Goal: Transaction & Acquisition: Subscribe to service/newsletter

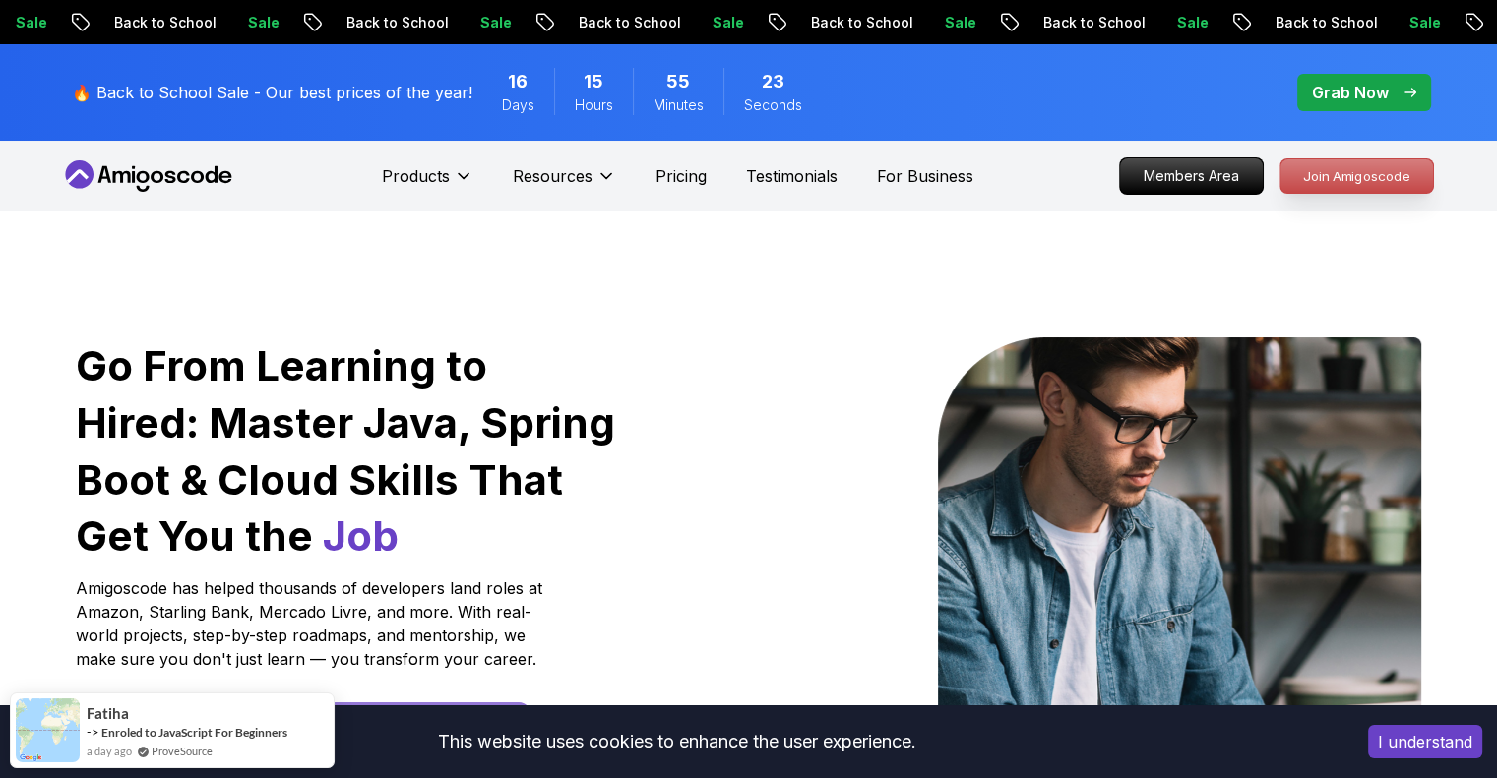
click at [1357, 168] on p "Join Amigoscode" at bounding box center [1356, 175] width 153 height 33
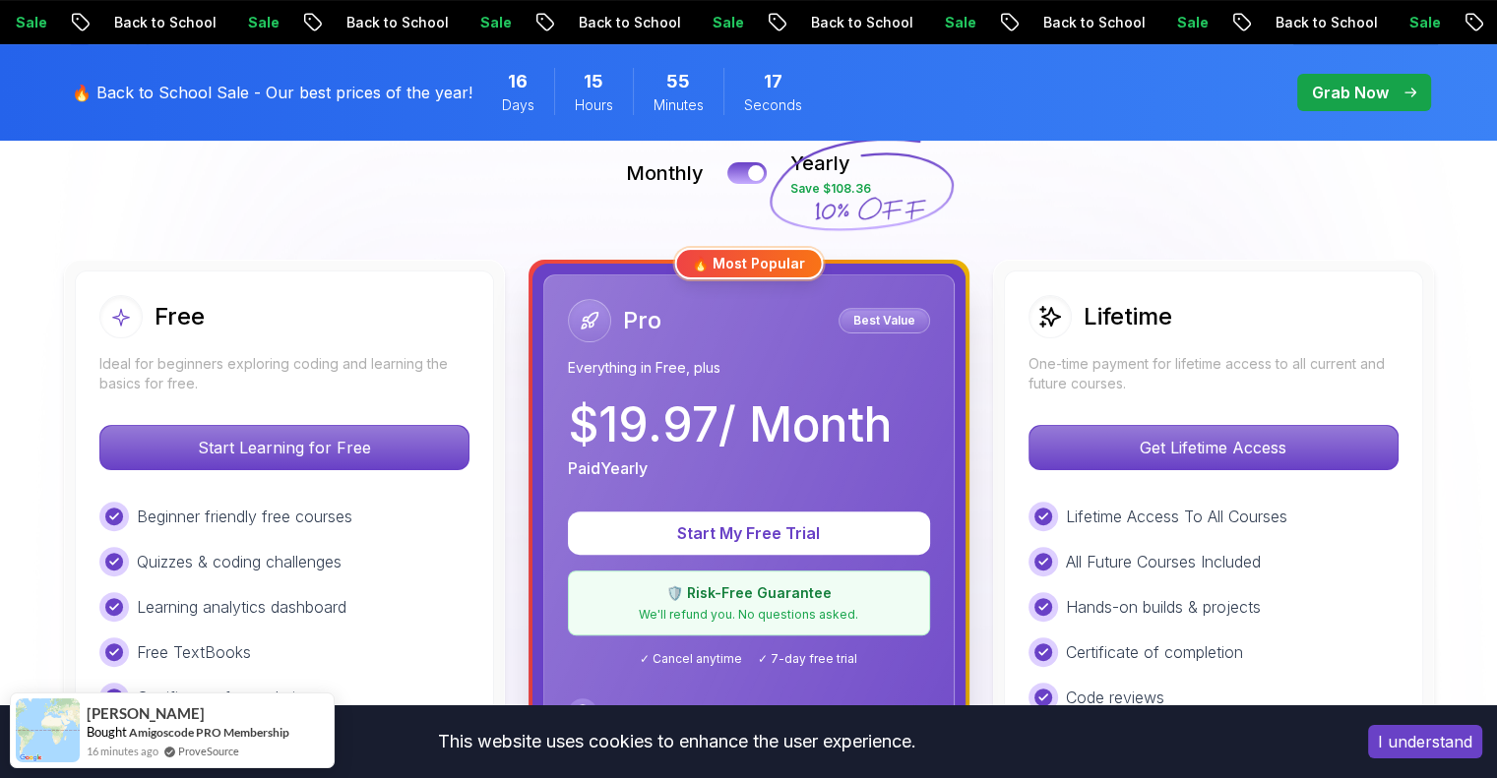
scroll to position [444, 0]
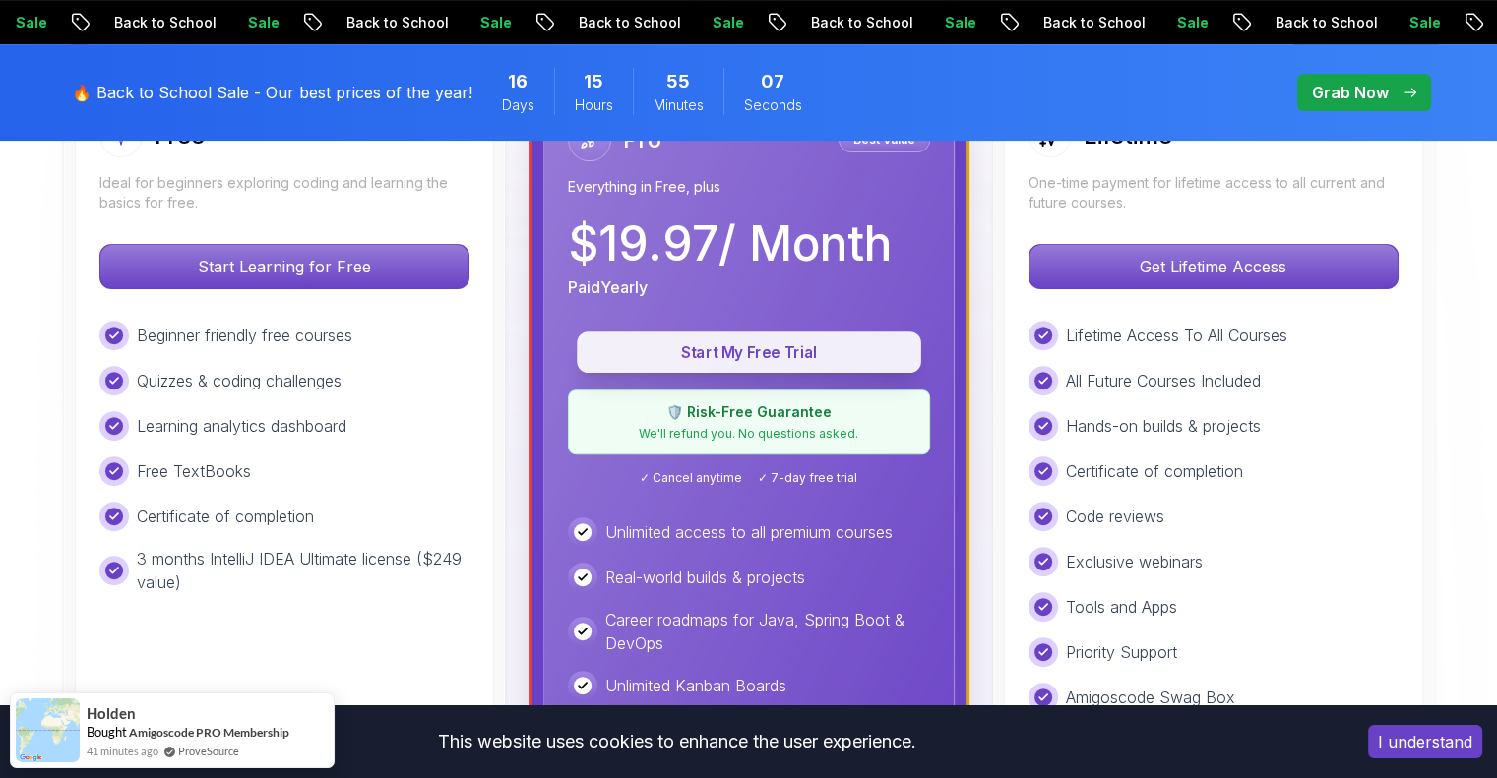
scroll to position [506, 0]
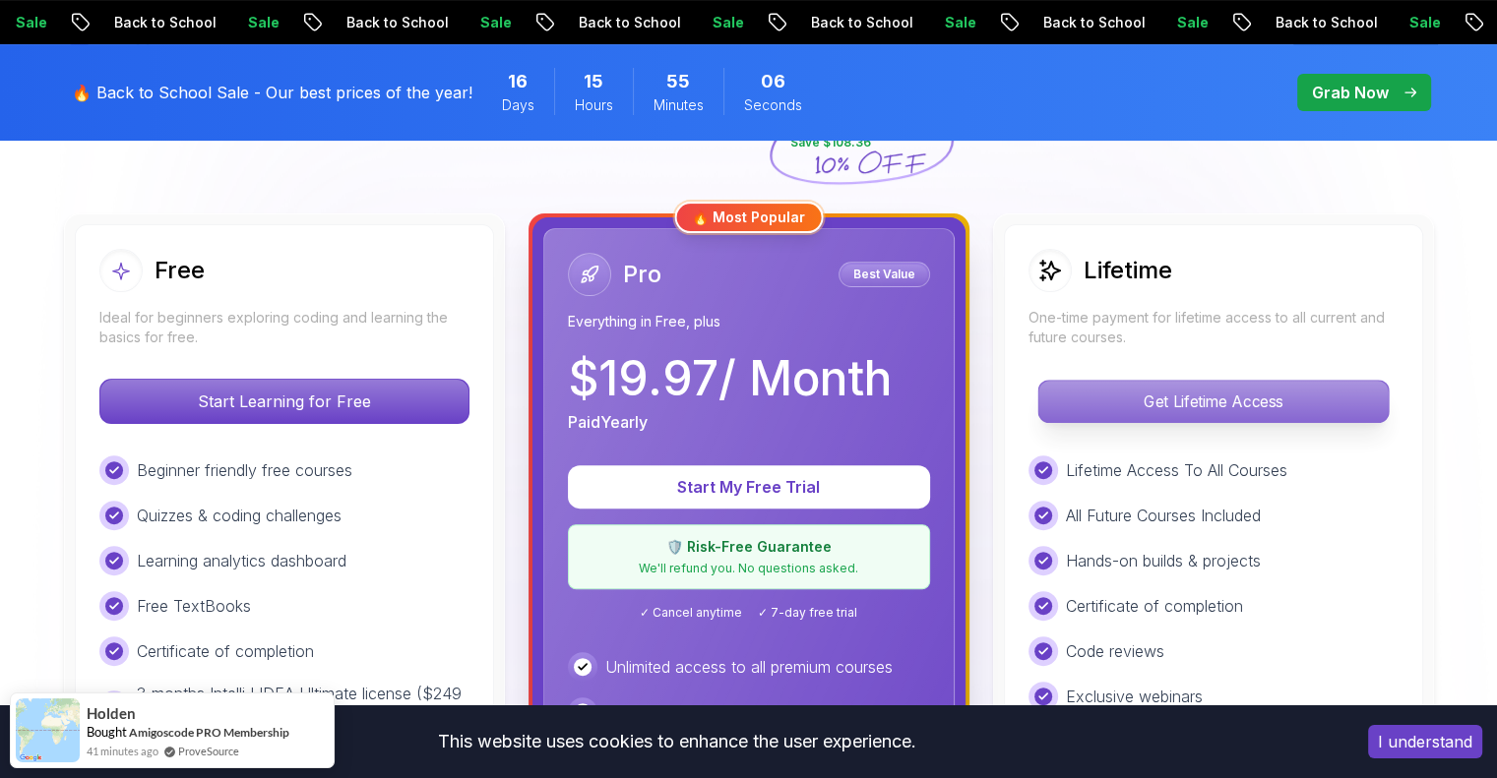
click at [1149, 395] on p "Get Lifetime Access" at bounding box center [1212, 401] width 349 height 41
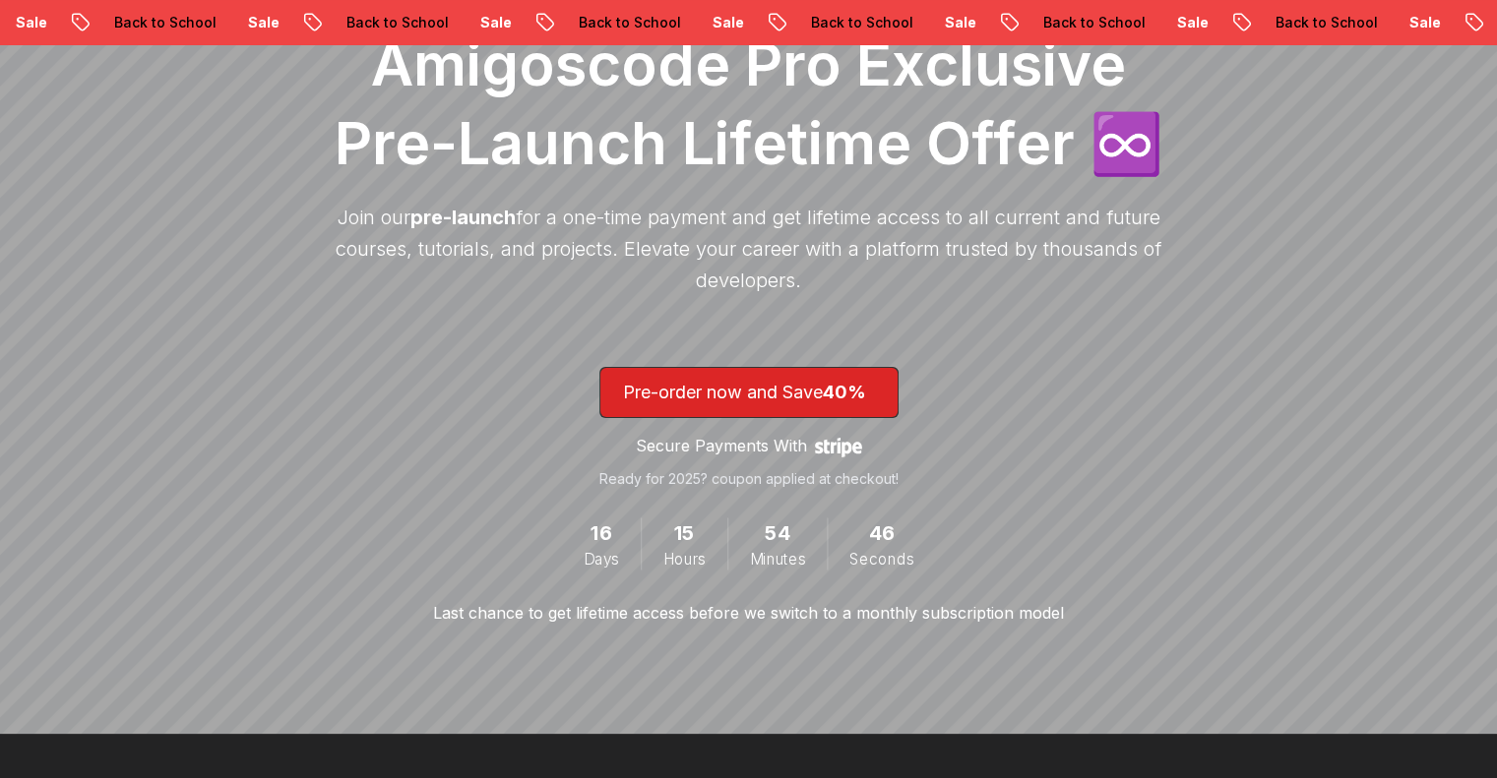
scroll to position [319, 0]
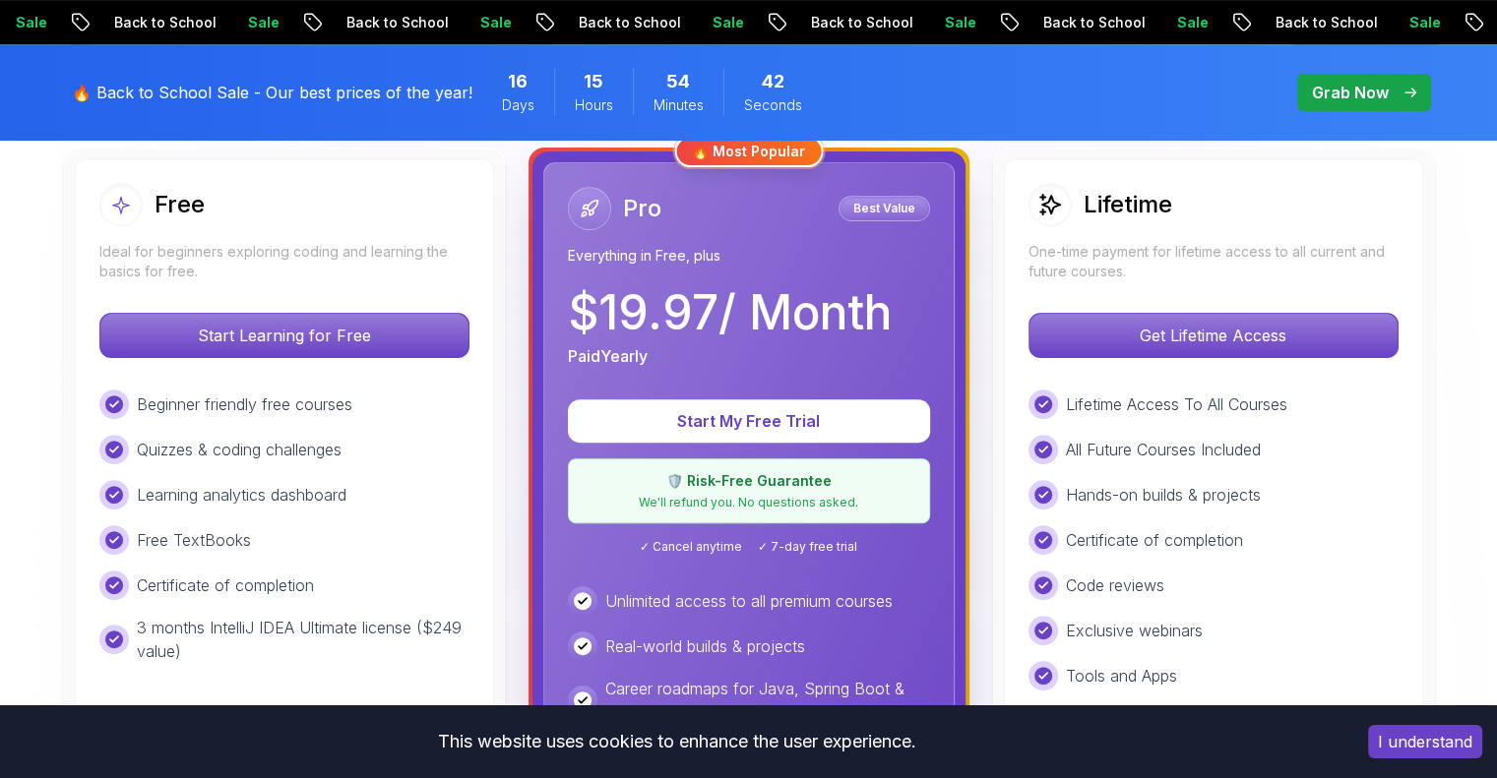
scroll to position [573, 0]
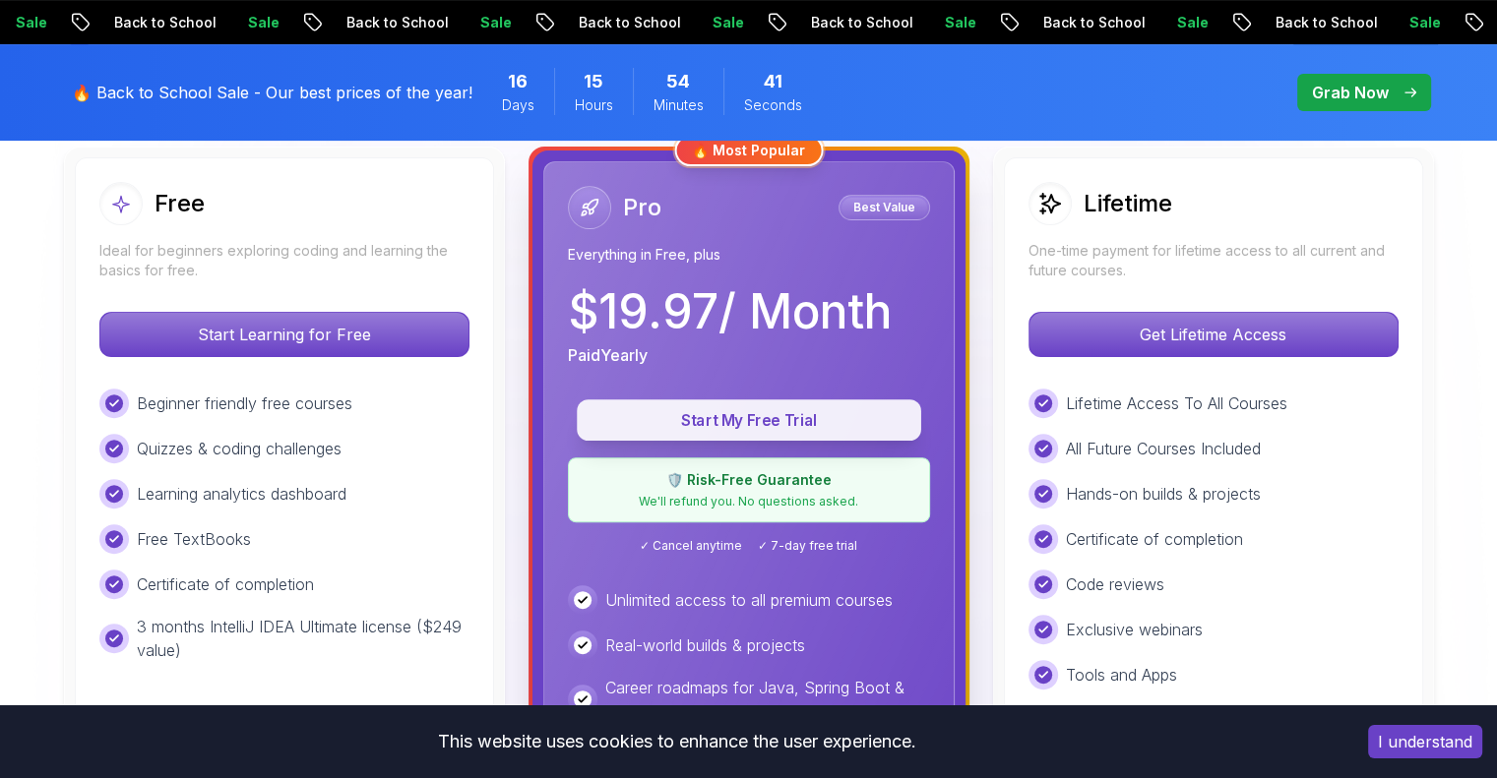
click at [749, 421] on p "Start My Free Trial" at bounding box center [748, 420] width 299 height 23
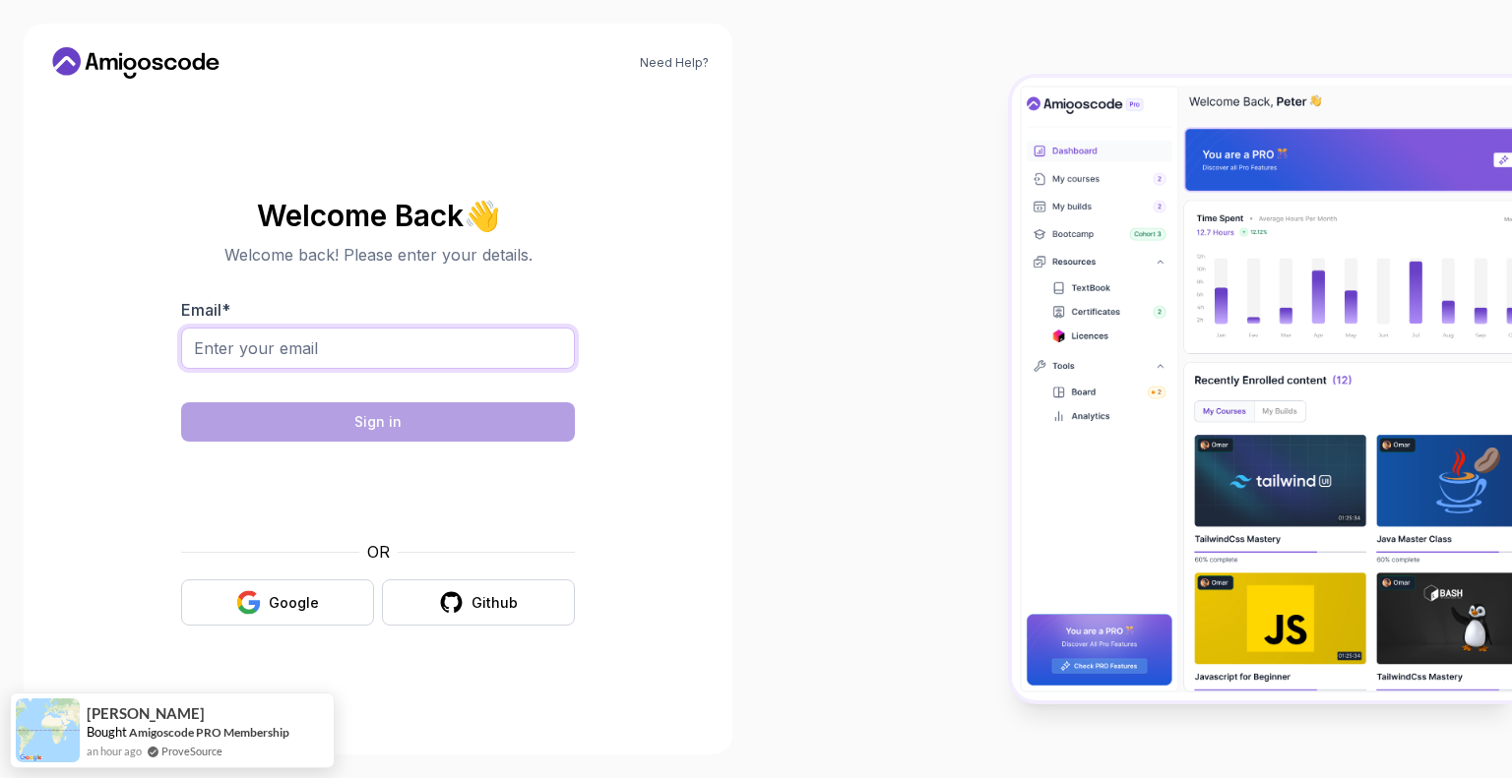
click at [398, 347] on input "Email *" at bounding box center [378, 348] width 394 height 41
type input "Nikhilyarramaneni4331@gmail.com"
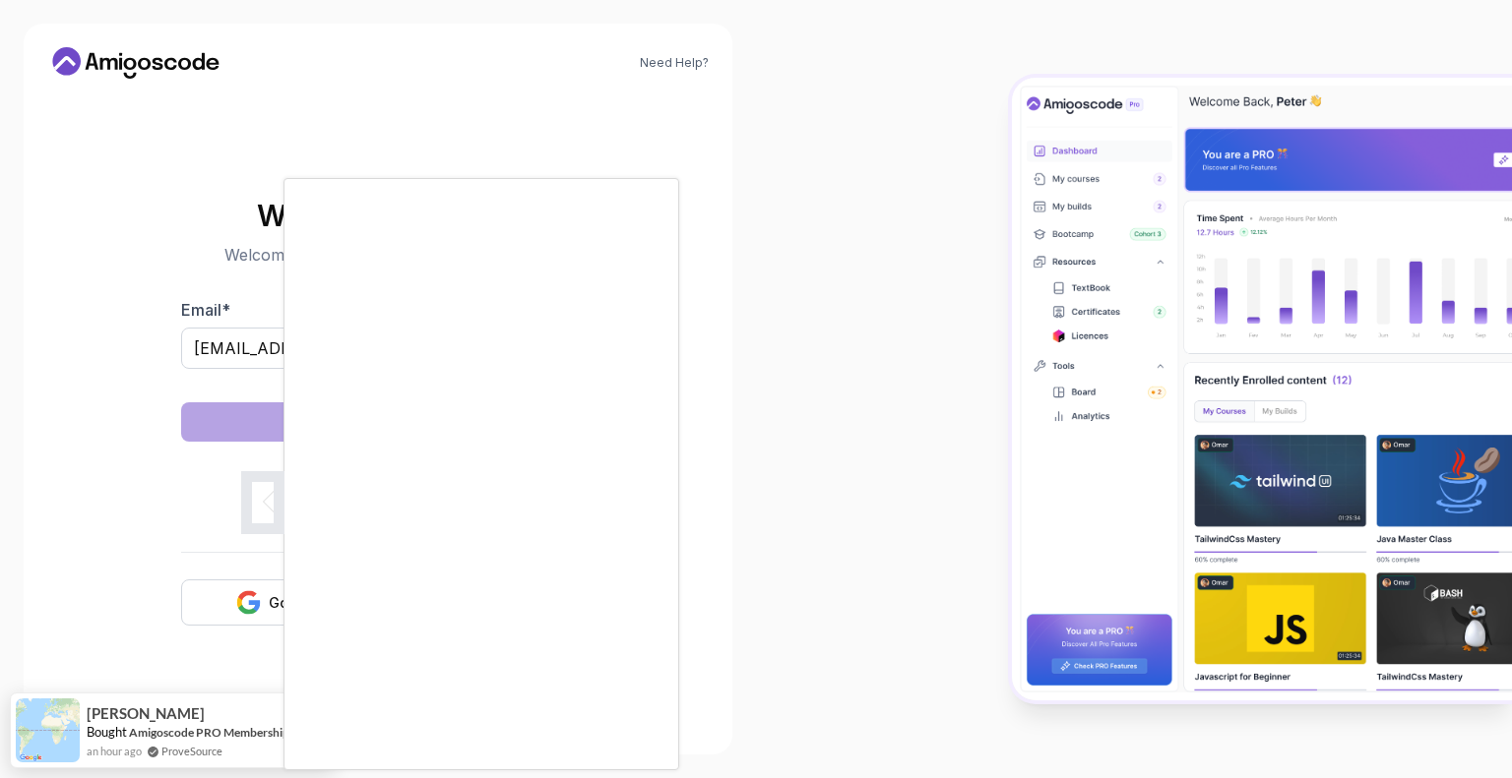
click at [255, 498] on div at bounding box center [756, 389] width 1512 height 778
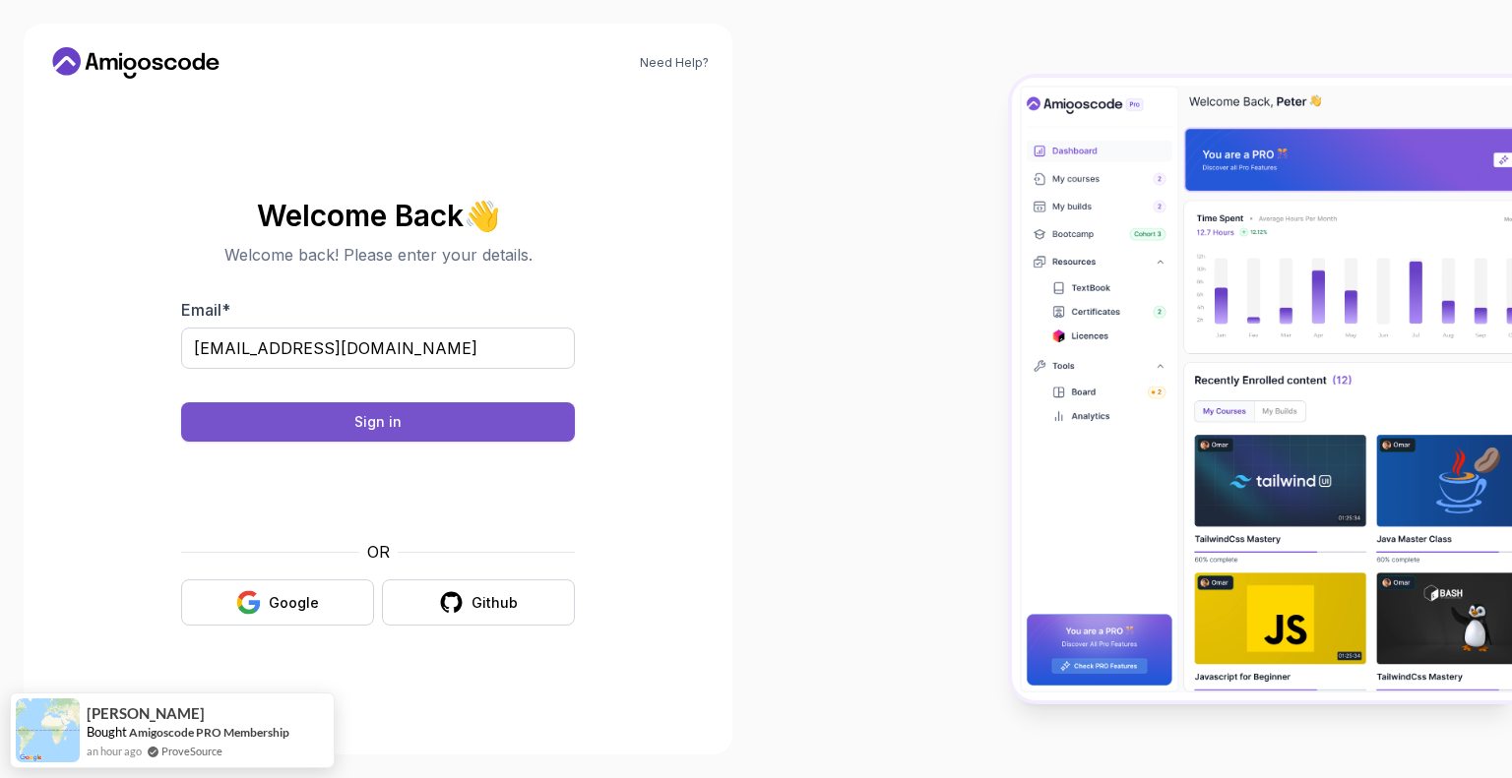
click at [405, 421] on button "Sign in" at bounding box center [378, 421] width 394 height 39
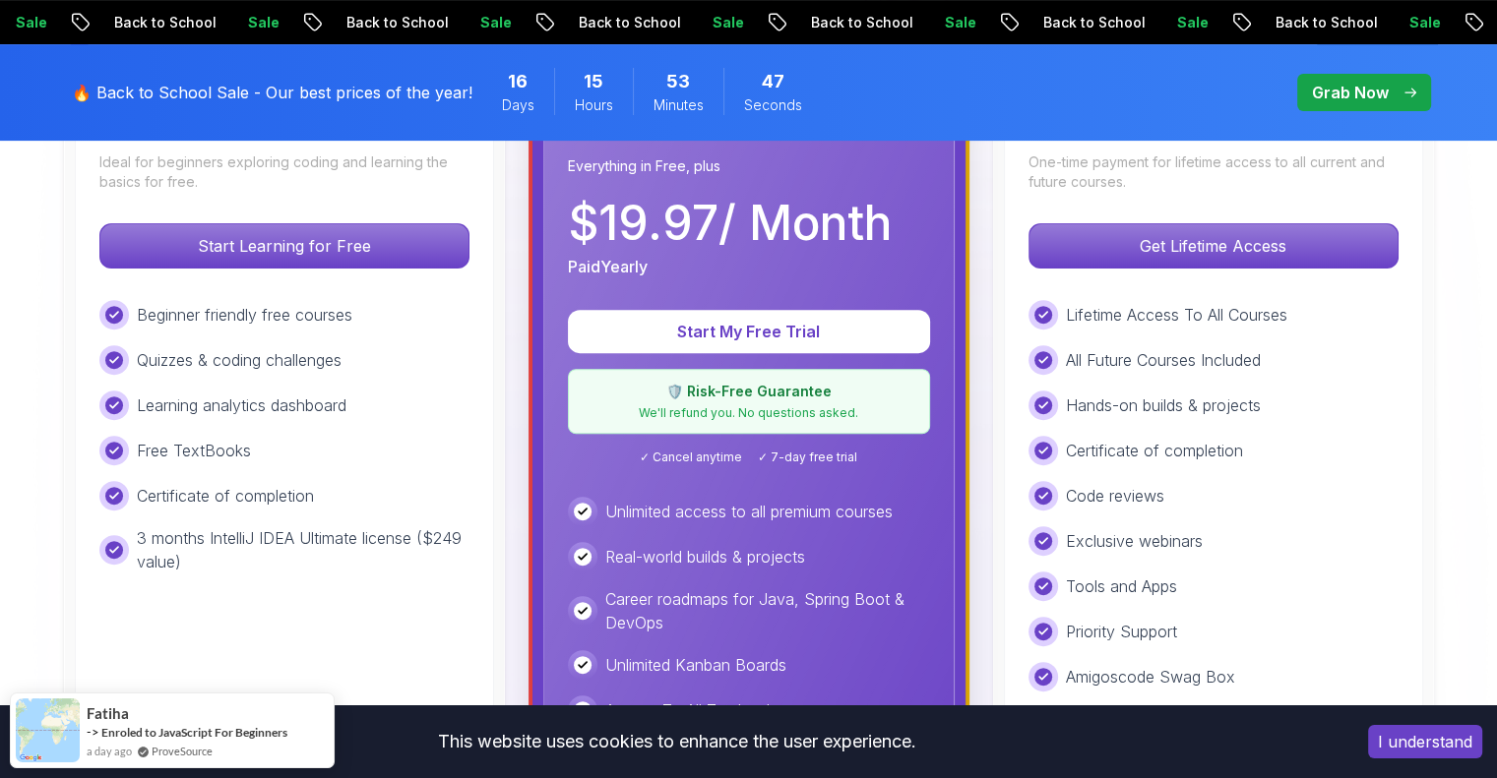
scroll to position [663, 0]
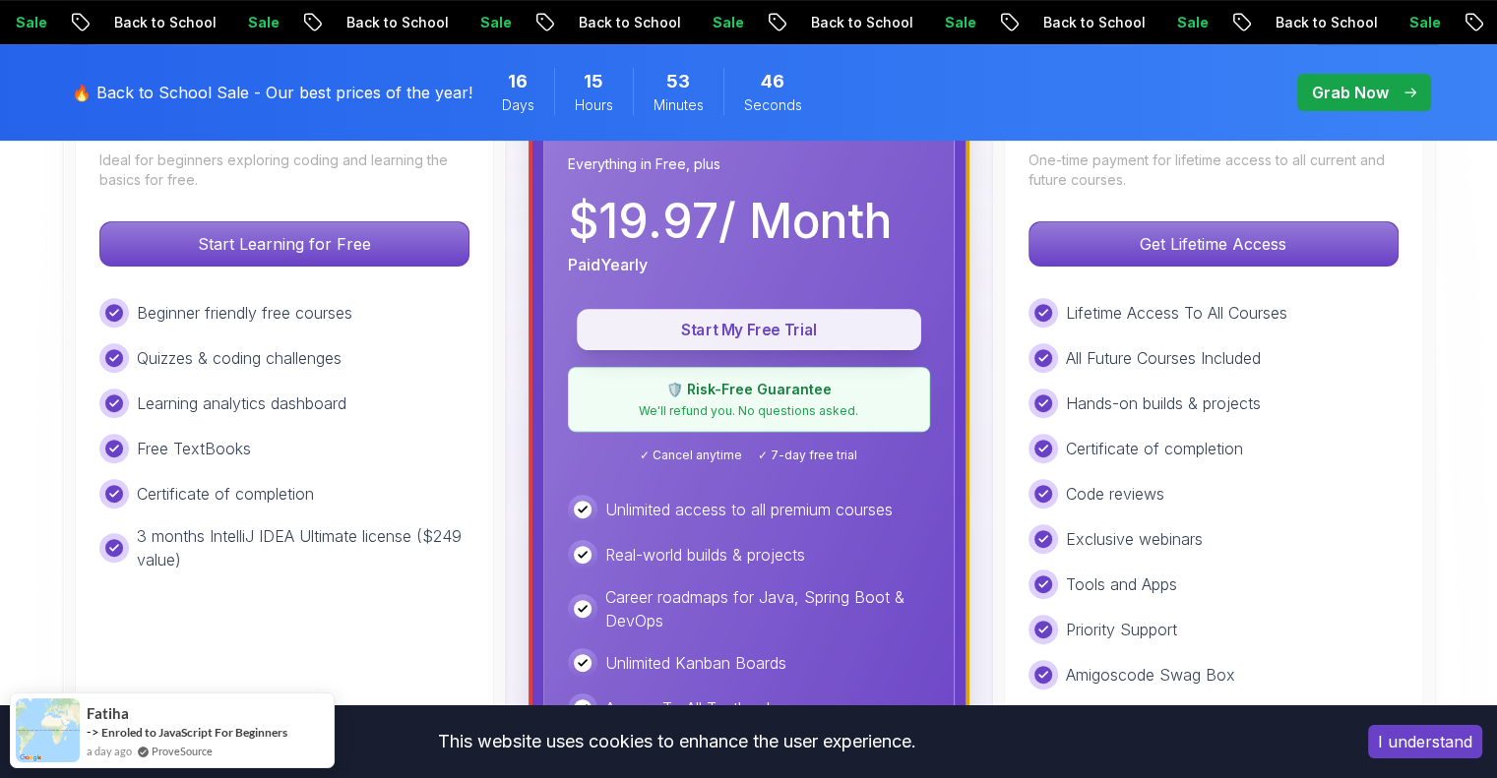
click at [700, 331] on p "Start My Free Trial" at bounding box center [748, 330] width 299 height 23
